Goal: Information Seeking & Learning: Learn about a topic

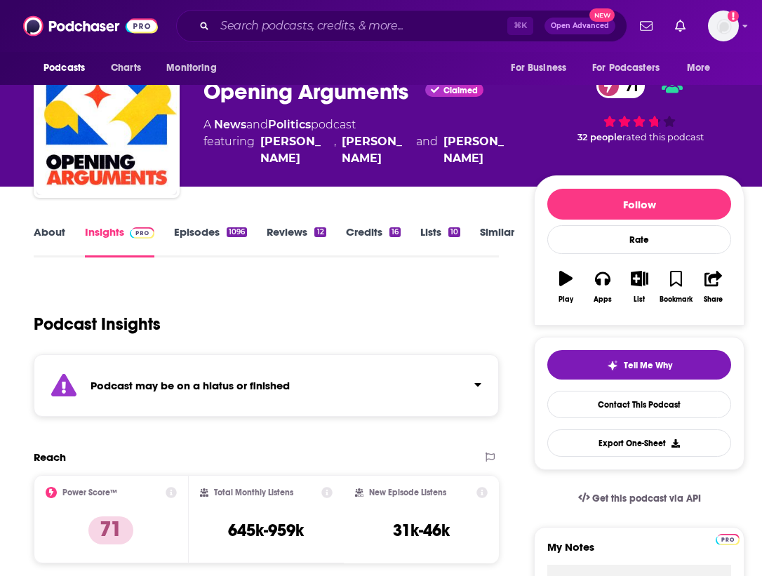
scroll to position [47, 0]
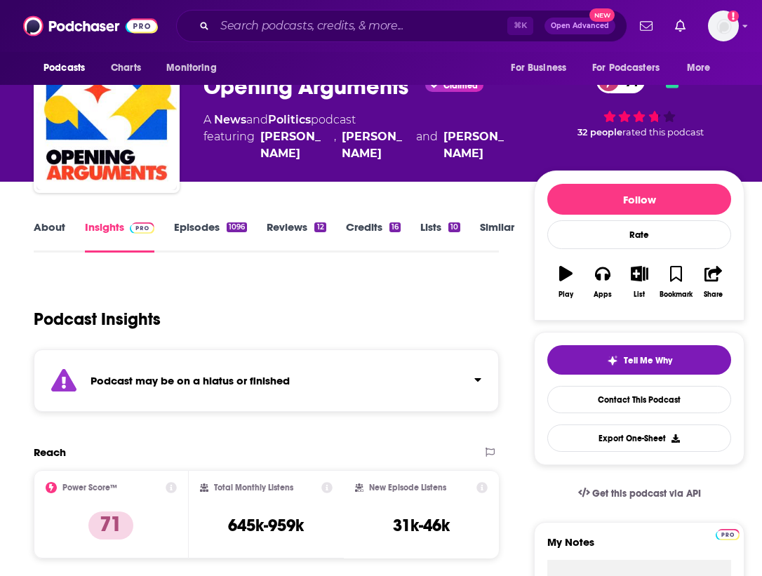
click at [372, 157] on div "[PERSON_NAME]" at bounding box center [376, 145] width 68 height 34
click at [353, 146] on div "[PERSON_NAME]" at bounding box center [376, 145] width 68 height 34
